Goal: Navigation & Orientation: Find specific page/section

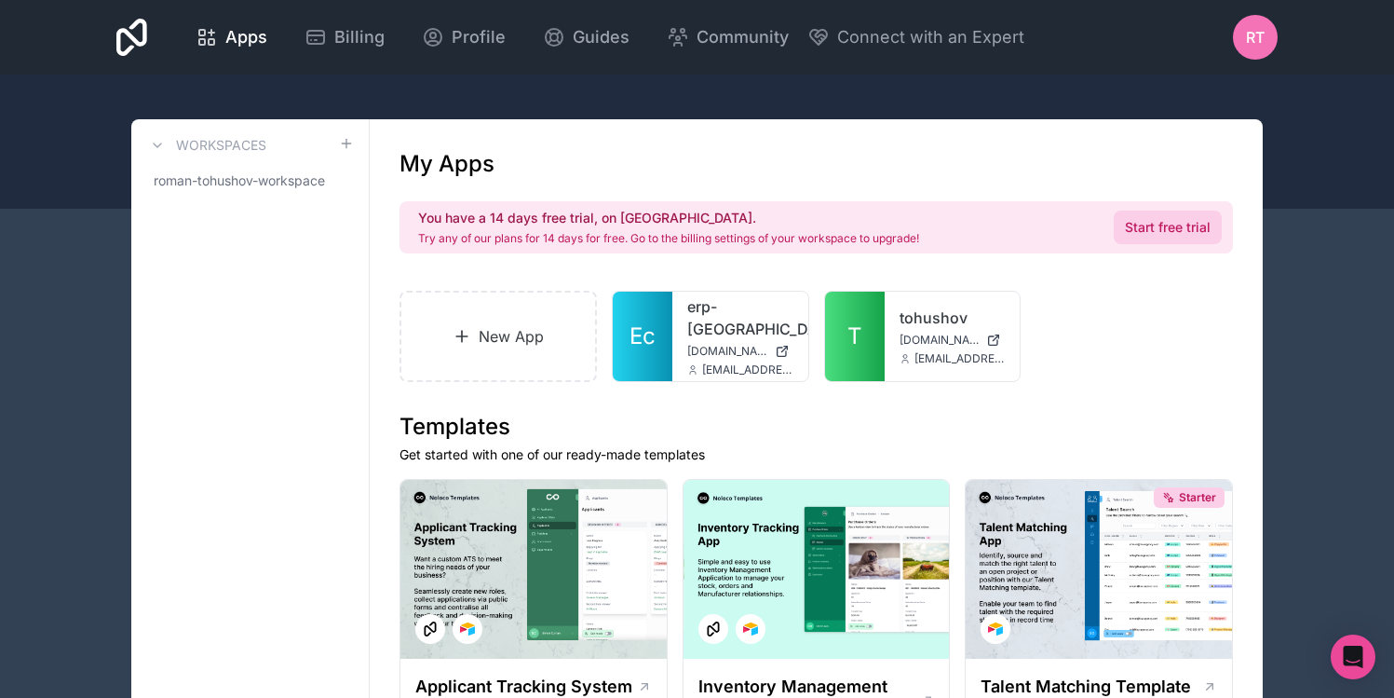
click at [1139, 227] on link "Start free trial" at bounding box center [1168, 227] width 108 height 34
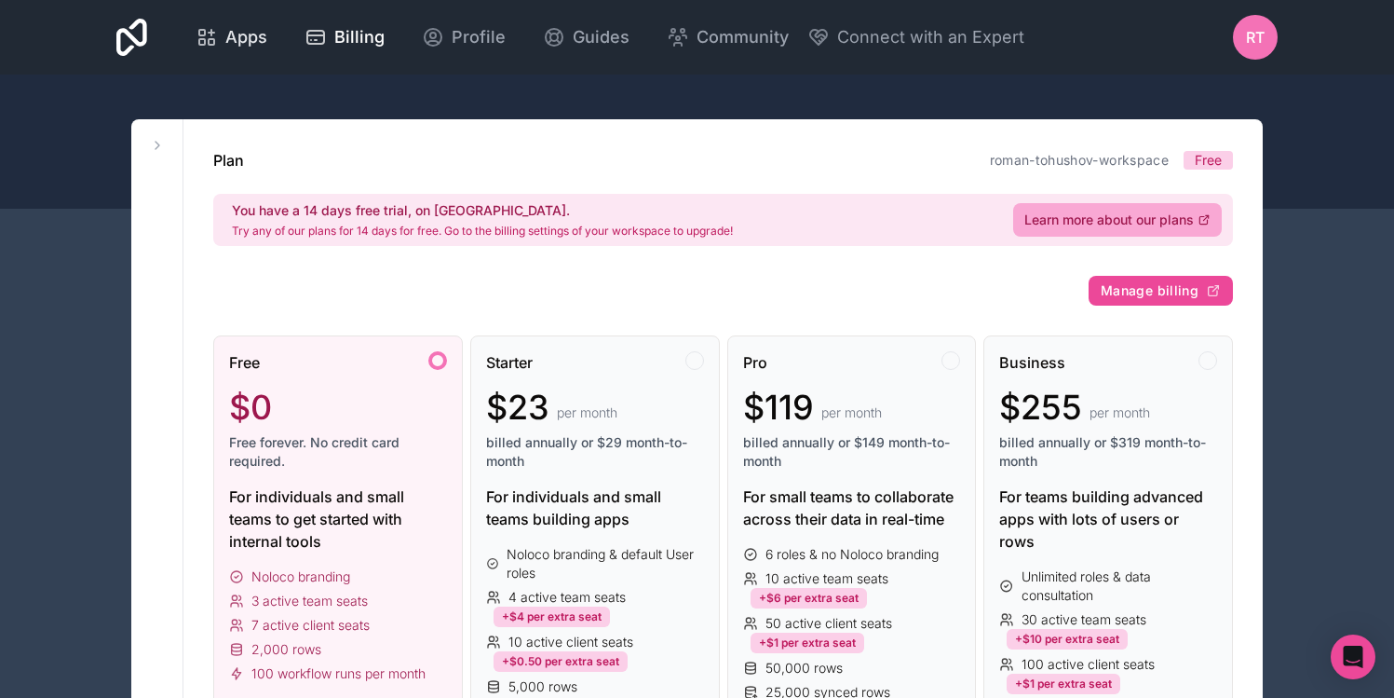
click at [249, 38] on span "Apps" at bounding box center [246, 37] width 42 height 26
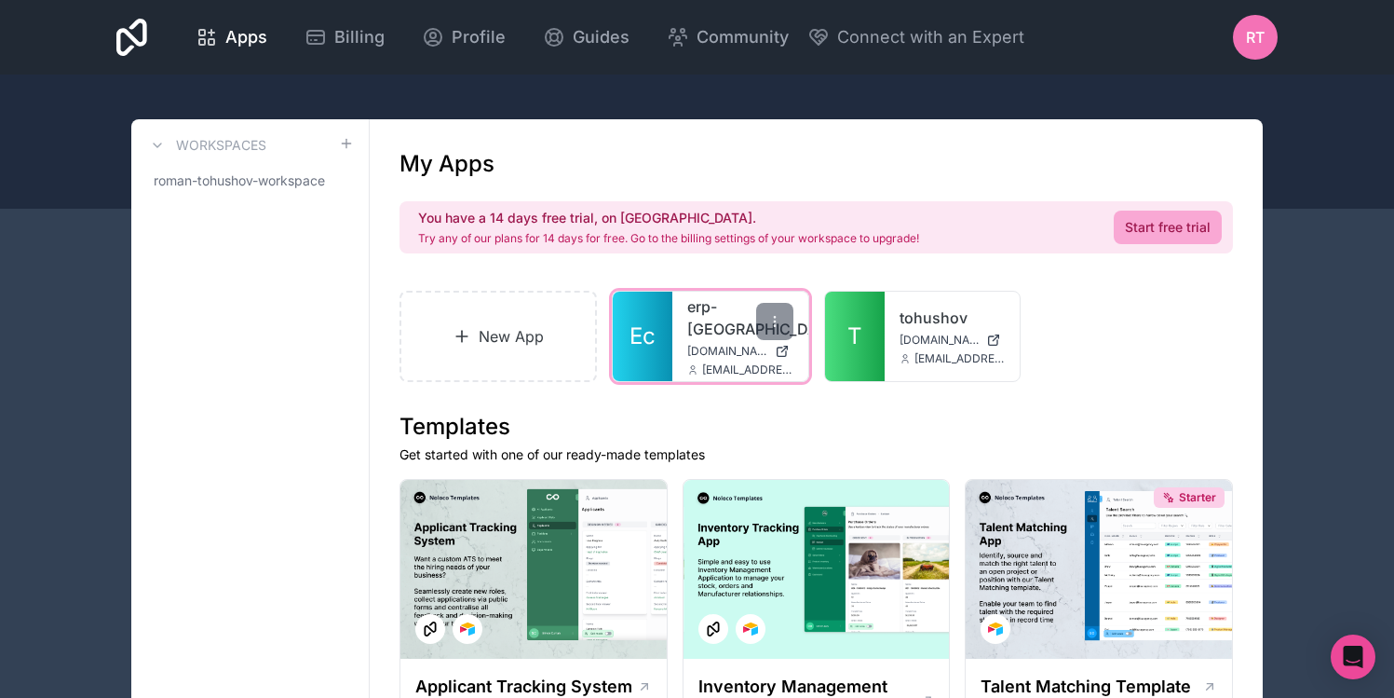
click at [664, 319] on link "Ec" at bounding box center [643, 336] width 60 height 89
